Goal: Task Accomplishment & Management: Use online tool/utility

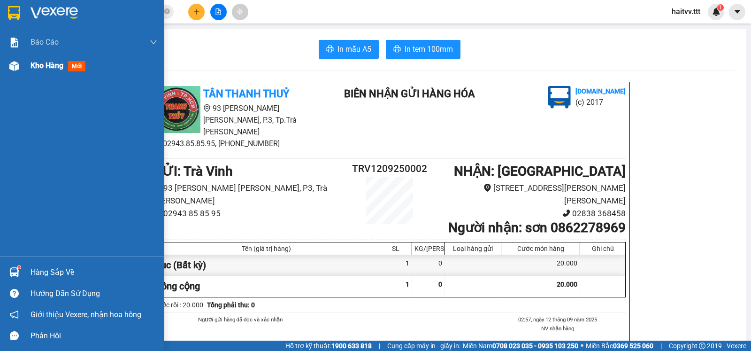
click at [39, 62] on span "Kho hàng" at bounding box center [47, 65] width 33 height 9
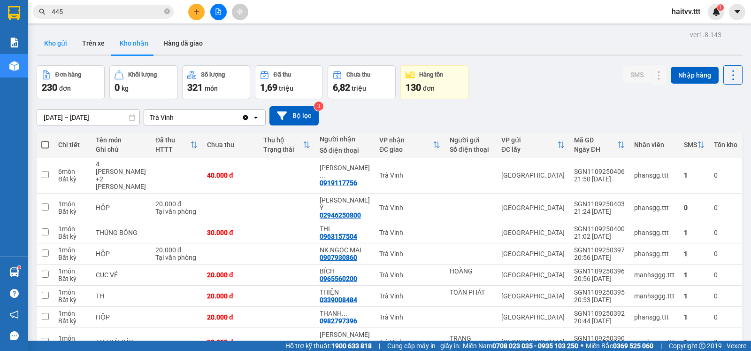
click at [60, 42] on button "Kho gửi" at bounding box center [56, 43] width 38 height 23
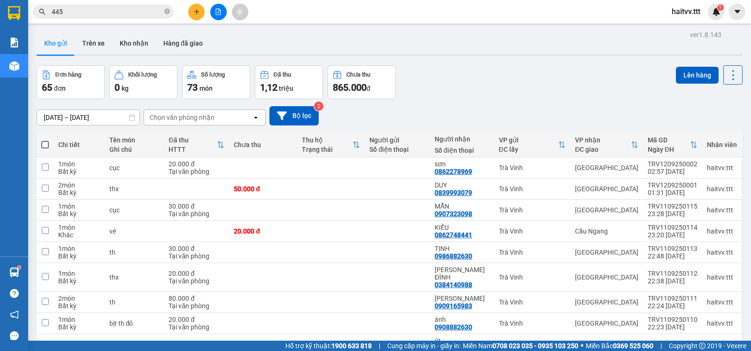
click at [170, 125] on div "Chọn văn phòng nhận" at bounding box center [198, 117] width 108 height 15
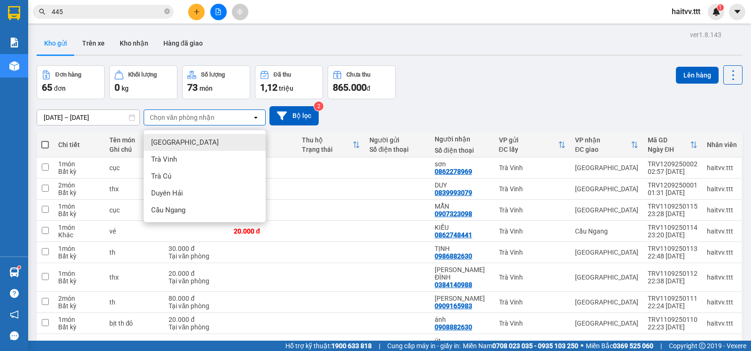
click at [171, 142] on span "[GEOGRAPHIC_DATA]" at bounding box center [185, 142] width 68 height 9
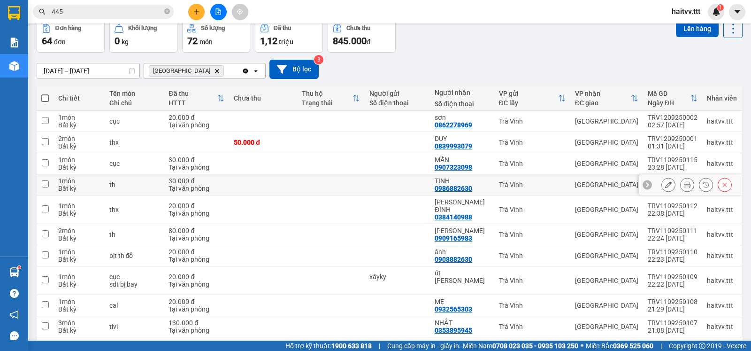
scroll to position [73, 0]
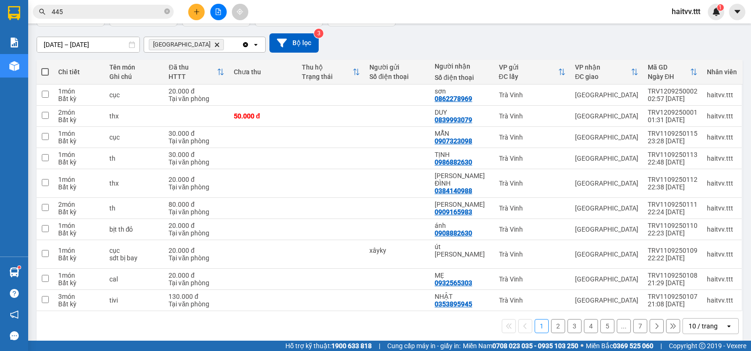
click at [710, 318] on div "10 / trang" at bounding box center [704, 325] width 42 height 15
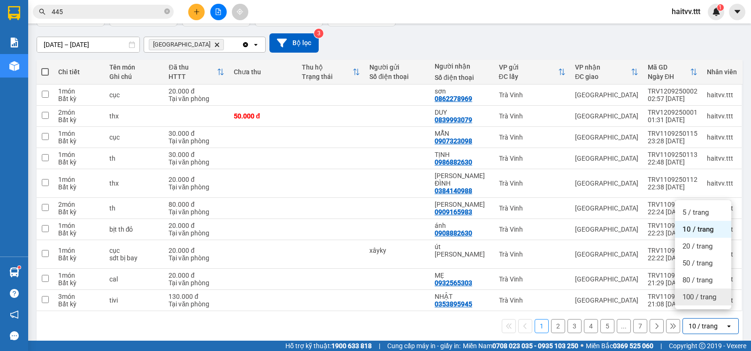
click at [696, 295] on span "100 / trang" at bounding box center [700, 296] width 34 height 9
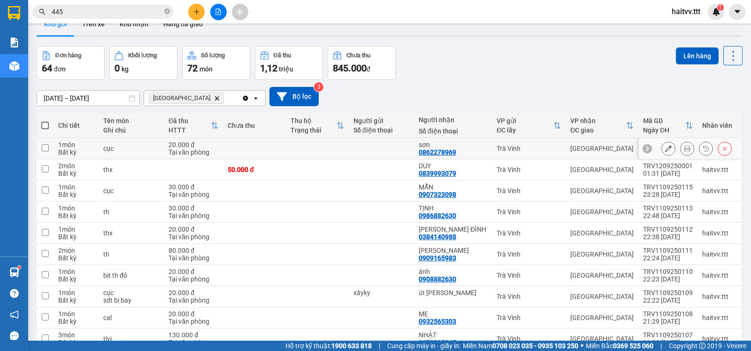
scroll to position [0, 0]
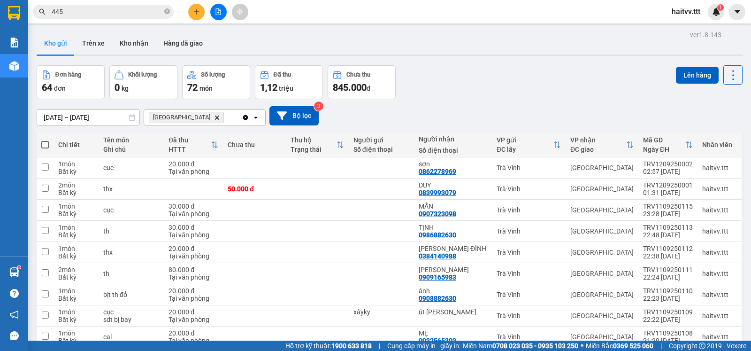
click at [46, 148] on span at bounding box center [45, 145] width 8 height 8
click at [45, 140] on input "checkbox" at bounding box center [45, 140] width 0 height 0
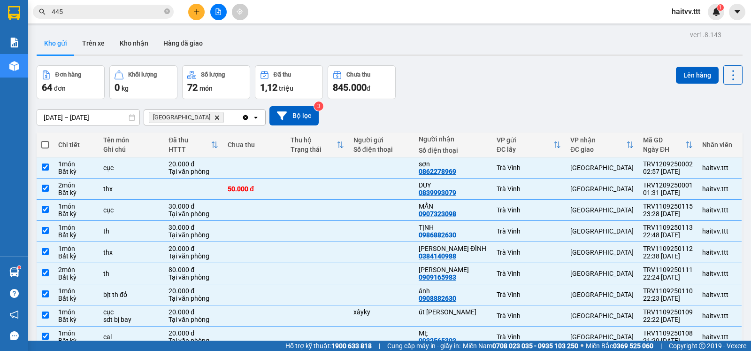
checkbox input "true"
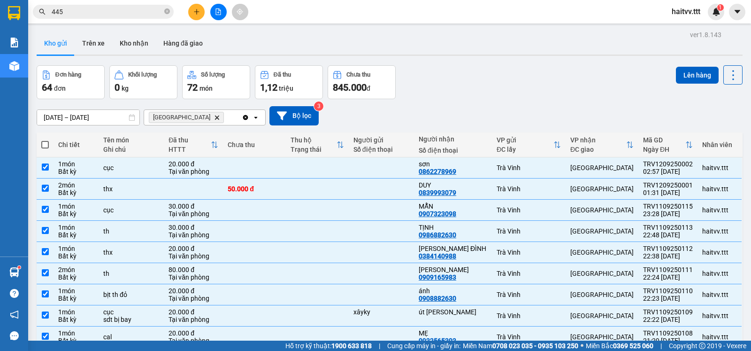
checkbox input "true"
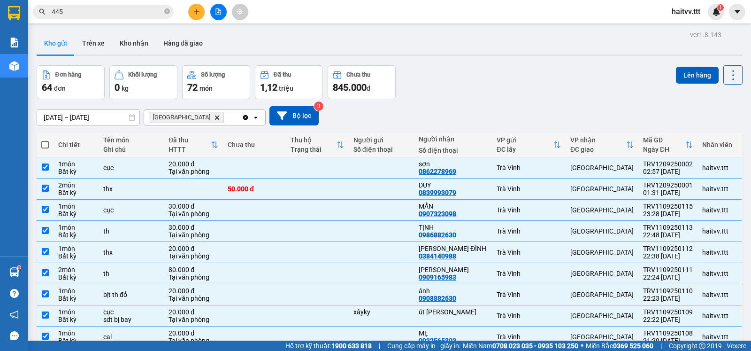
checkbox input "true"
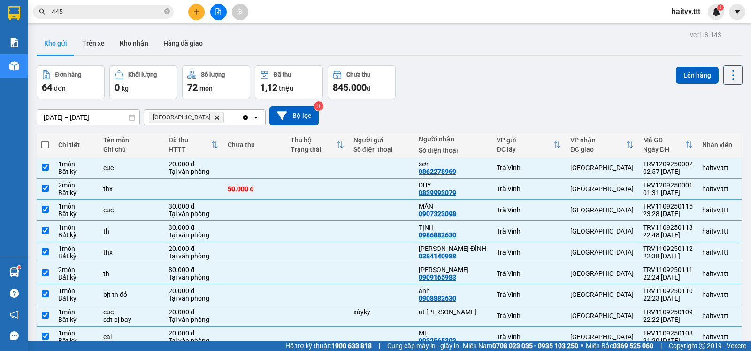
checkbox input "true"
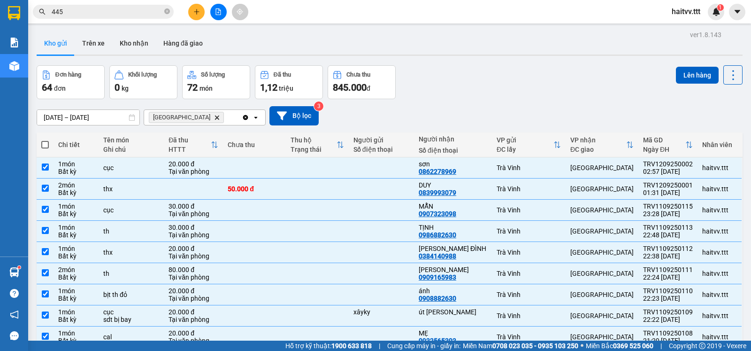
checkbox input "true"
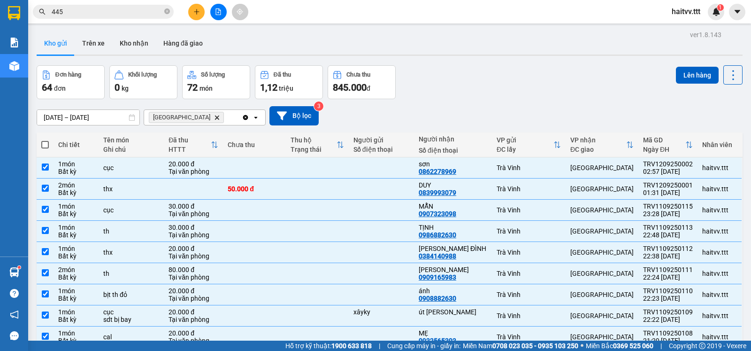
checkbox input "true"
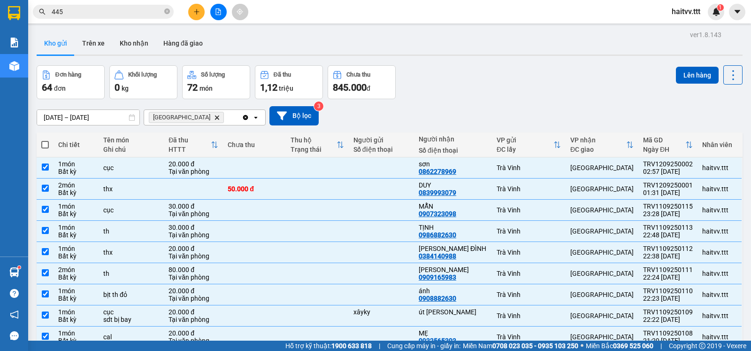
checkbox input "true"
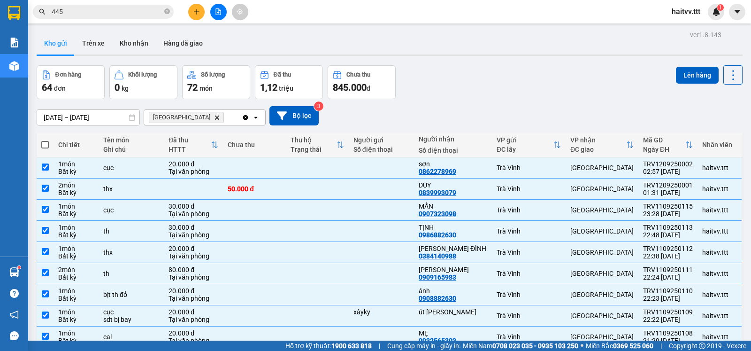
checkbox input "true"
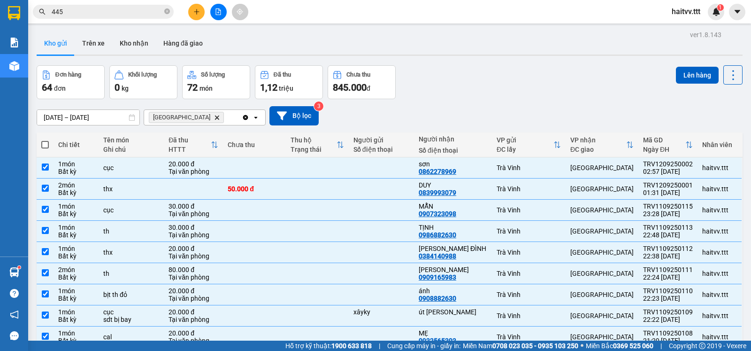
checkbox input "true"
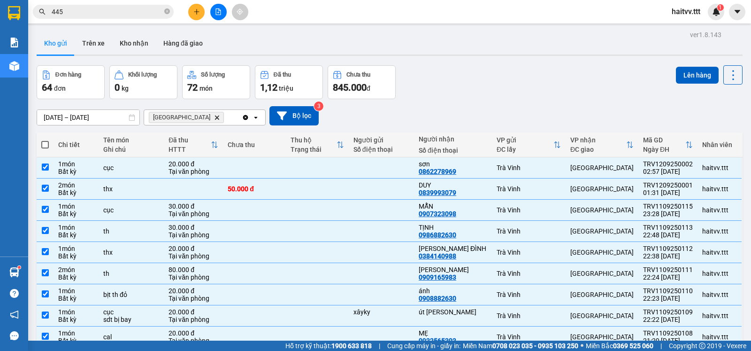
checkbox input "true"
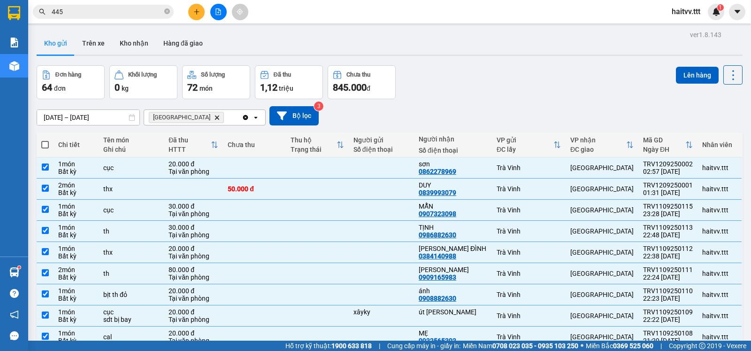
checkbox input "true"
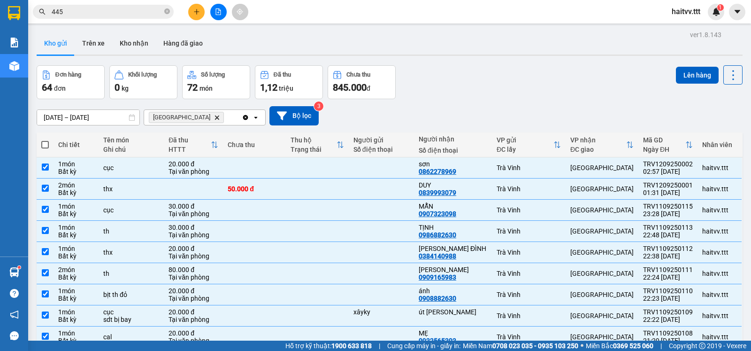
checkbox input "true"
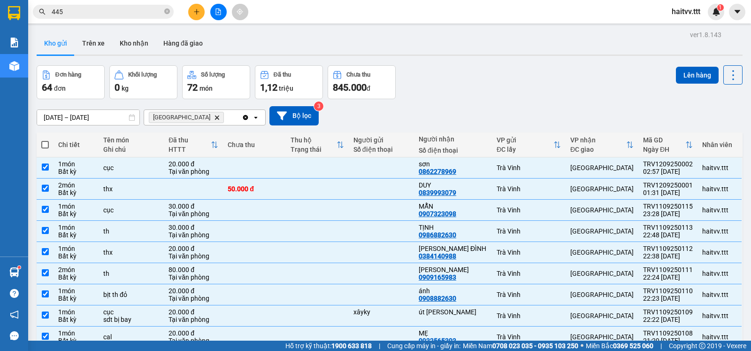
checkbox input "true"
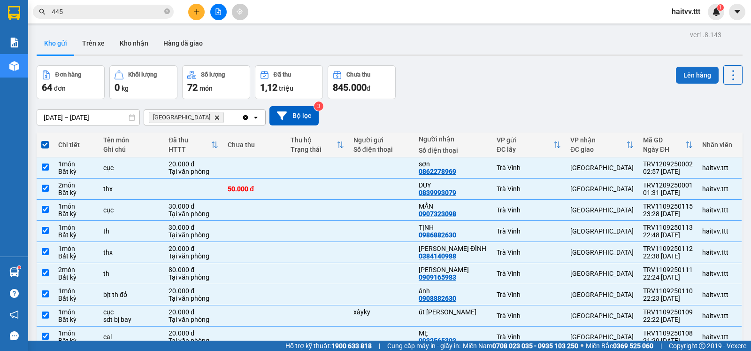
click at [686, 73] on button "Lên hàng" at bounding box center [697, 75] width 43 height 17
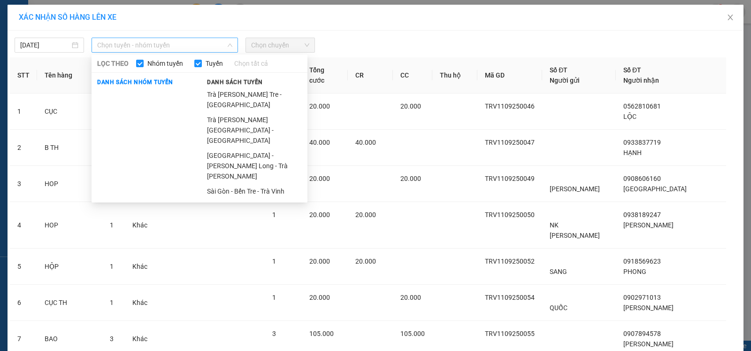
click at [107, 38] on span "Chọn tuyến - nhóm tuyến" at bounding box center [164, 45] width 135 height 14
click at [247, 94] on li "Trà [PERSON_NAME] Tre - [GEOGRAPHIC_DATA]" at bounding box center [254, 99] width 106 height 25
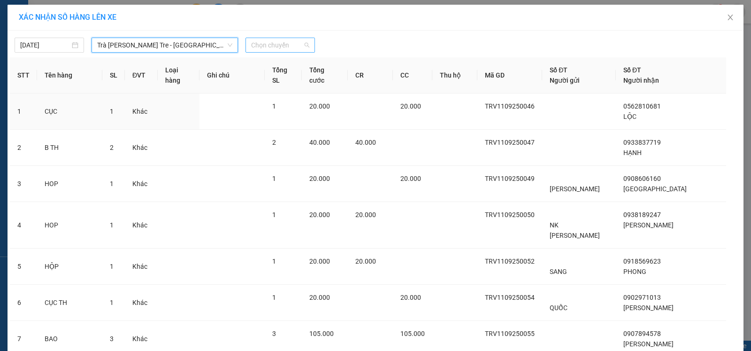
click at [257, 46] on span "Chọn chuyến" at bounding box center [280, 45] width 58 height 14
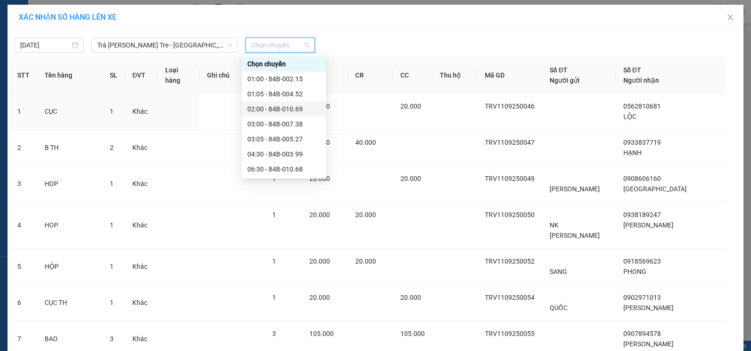
click at [280, 105] on div "02:00 - 84B-010.69" at bounding box center [283, 109] width 73 height 10
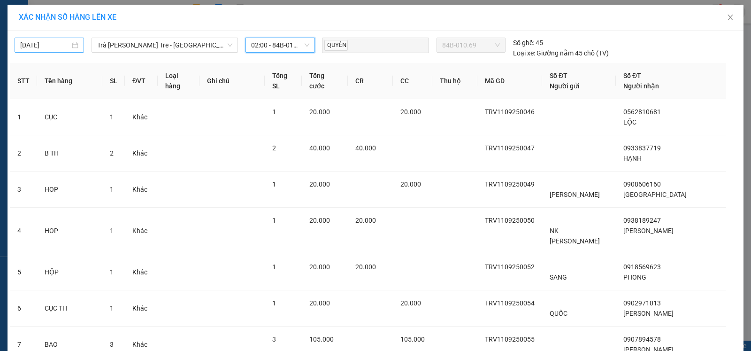
click at [59, 48] on input "[DATE]" at bounding box center [45, 45] width 50 height 10
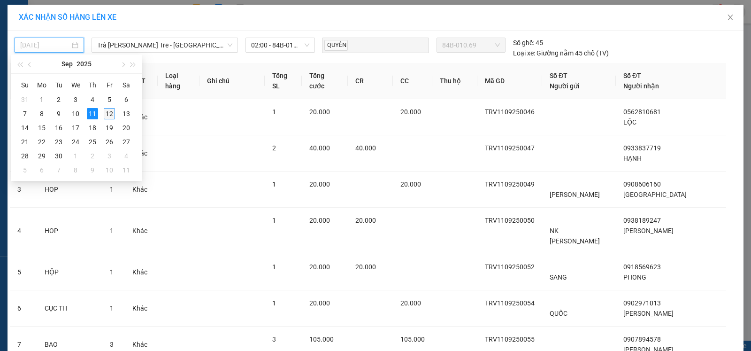
click at [111, 111] on div "12" at bounding box center [109, 113] width 11 height 11
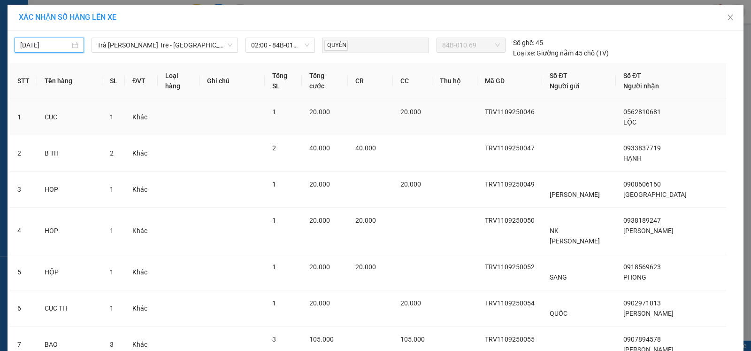
type input "[DATE]"
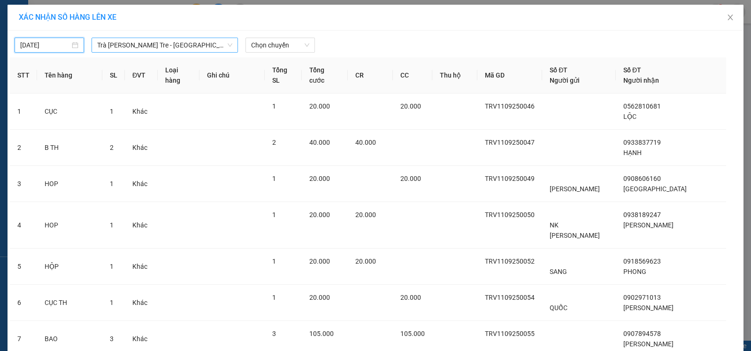
click at [160, 46] on span "Trà [PERSON_NAME] Tre - [GEOGRAPHIC_DATA]" at bounding box center [164, 45] width 135 height 14
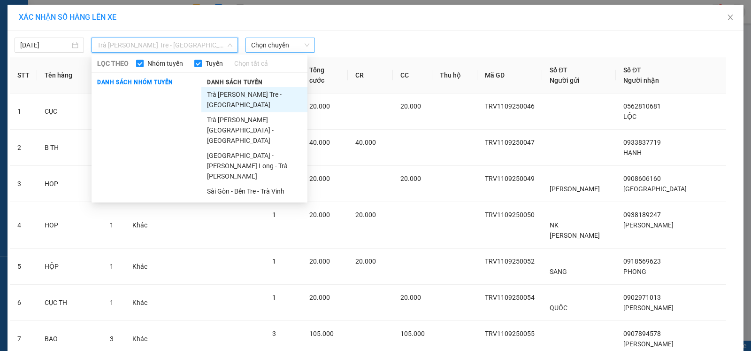
click at [274, 50] on span "Chọn chuyến" at bounding box center [280, 45] width 58 height 14
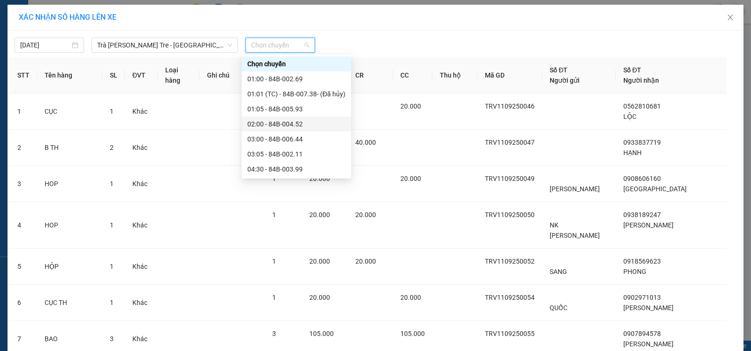
click at [278, 124] on div "02:00 - 84B-004.52" at bounding box center [296, 124] width 98 height 10
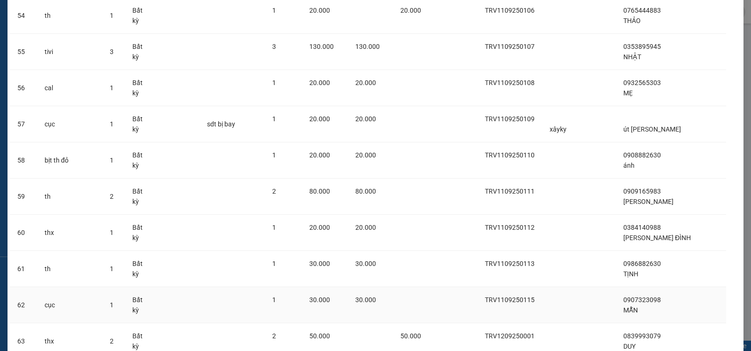
scroll to position [2131, 0]
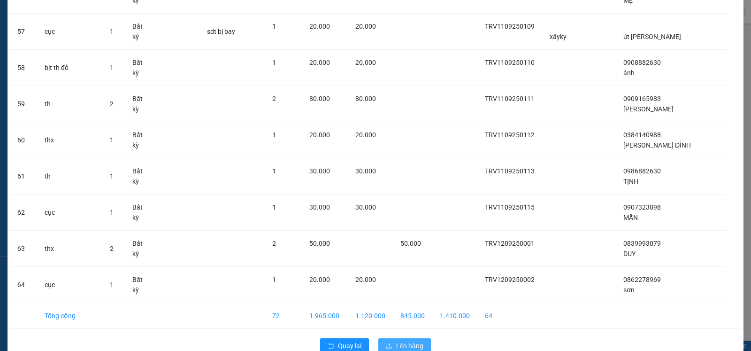
click at [403, 340] on span "Lên hàng" at bounding box center [409, 345] width 27 height 10
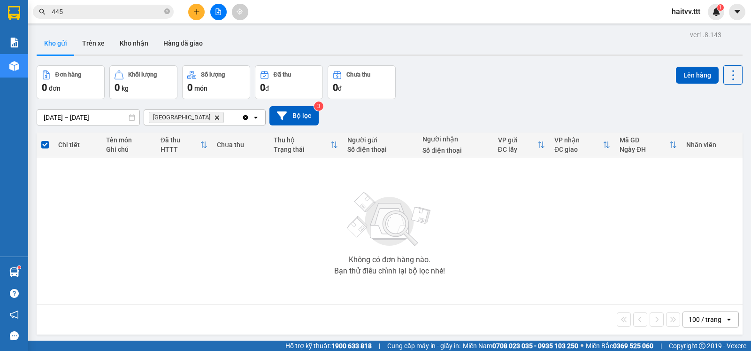
click at [214, 120] on icon "Delete" at bounding box center [217, 118] width 6 height 6
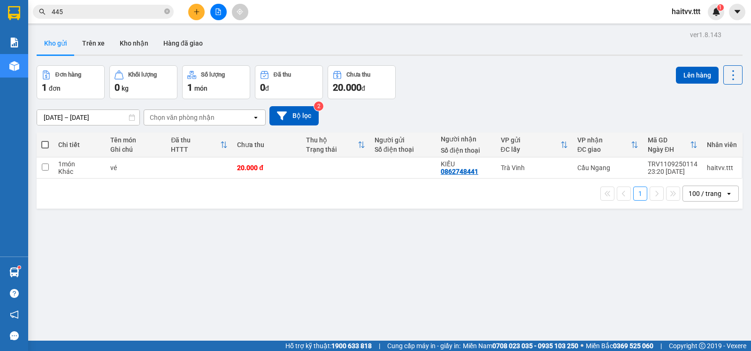
click at [44, 148] on span at bounding box center [45, 145] width 8 height 8
click at [45, 140] on input "checkbox" at bounding box center [45, 140] width 0 height 0
checkbox input "true"
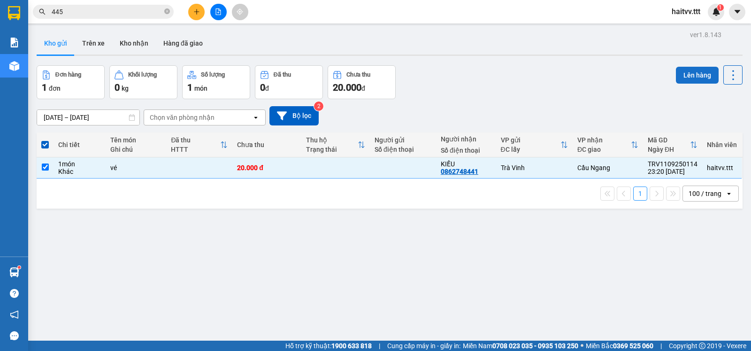
click at [684, 80] on button "Lên hàng" at bounding box center [697, 75] width 43 height 17
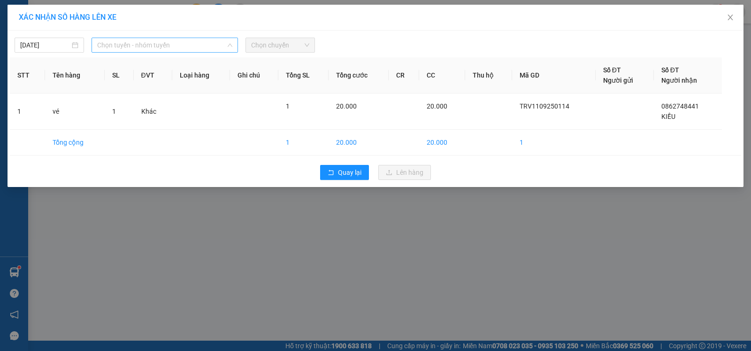
click at [152, 50] on span "Chọn tuyến - nhóm tuyến" at bounding box center [164, 45] width 135 height 14
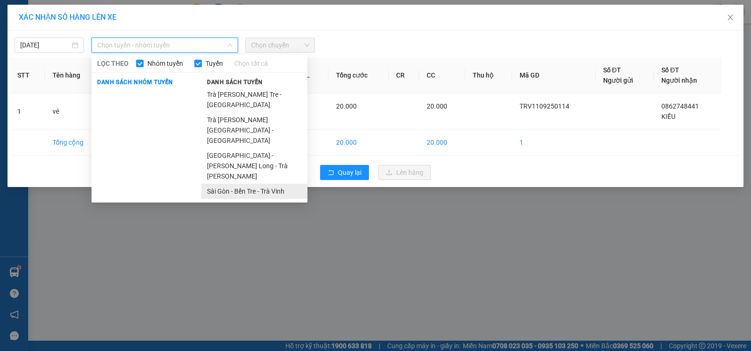
click at [243, 184] on li "Sài Gòn - Bến Tre - Trà Vinh" at bounding box center [254, 191] width 106 height 15
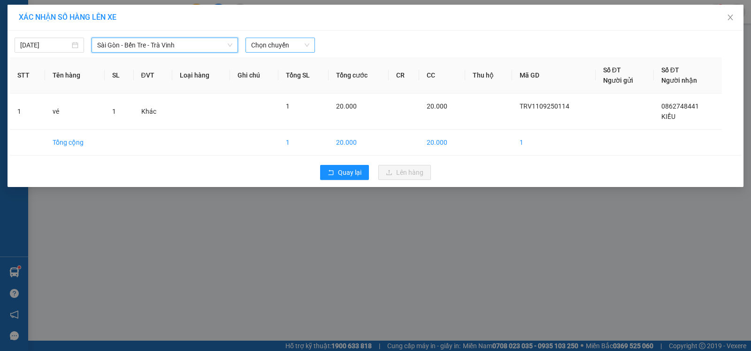
click at [296, 45] on span "Chọn chuyến" at bounding box center [280, 45] width 58 height 14
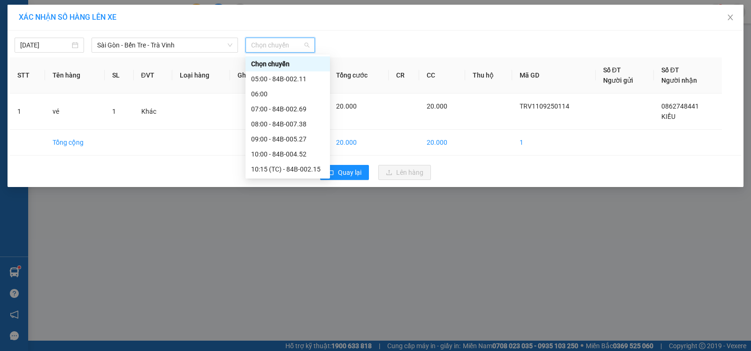
scroll to position [180, 0]
click at [295, 152] on div "20:00 - 84B-002.50" at bounding box center [287, 154] width 73 height 10
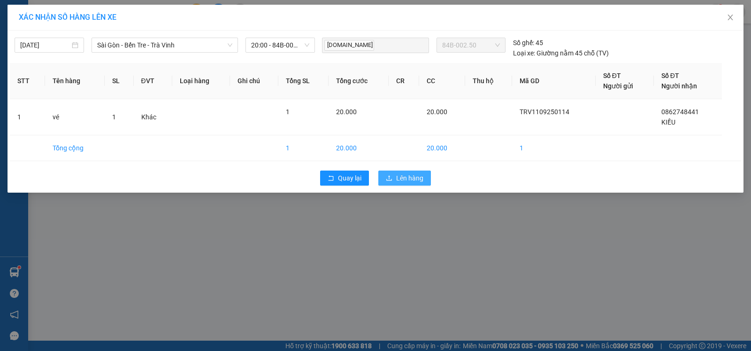
click at [403, 178] on span "Lên hàng" at bounding box center [409, 178] width 27 height 10
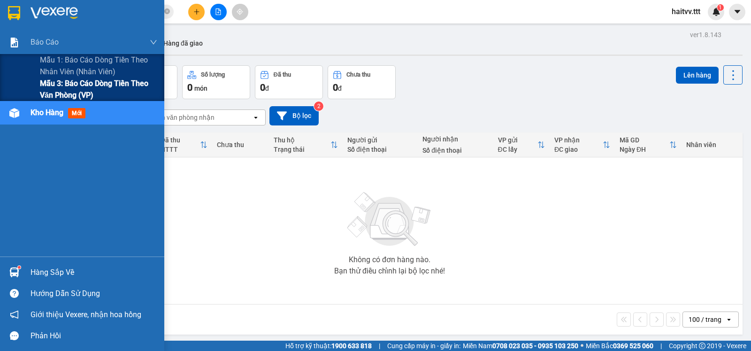
click at [83, 82] on span "Mẫu 3: Báo cáo dòng tiền theo văn phòng (VP)" at bounding box center [98, 88] width 117 height 23
